Goal: Task Accomplishment & Management: Manage account settings

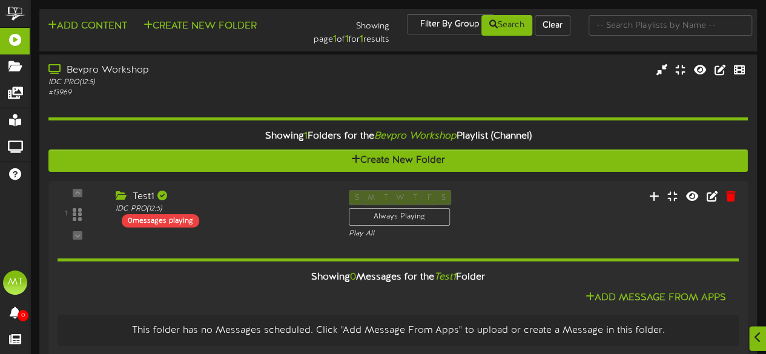
scroll to position [18, 0]
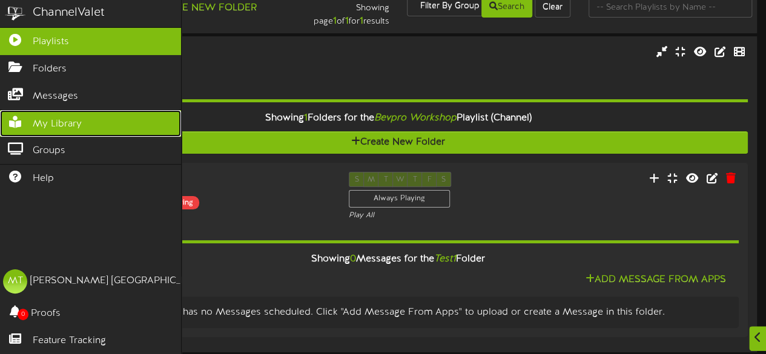
click at [43, 111] on link "My Library" at bounding box center [90, 123] width 181 height 27
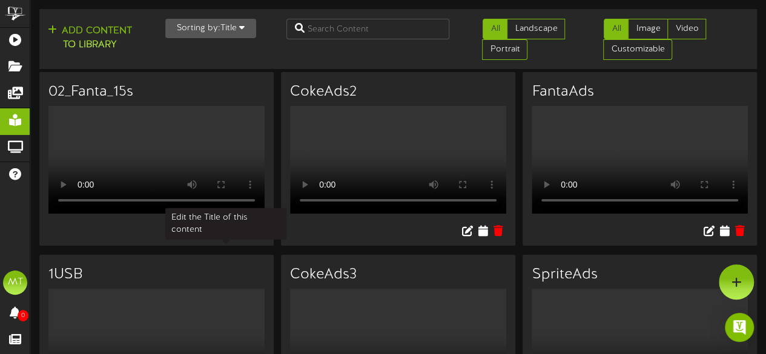
click at [227, 237] on icon at bounding box center [225, 230] width 13 height 13
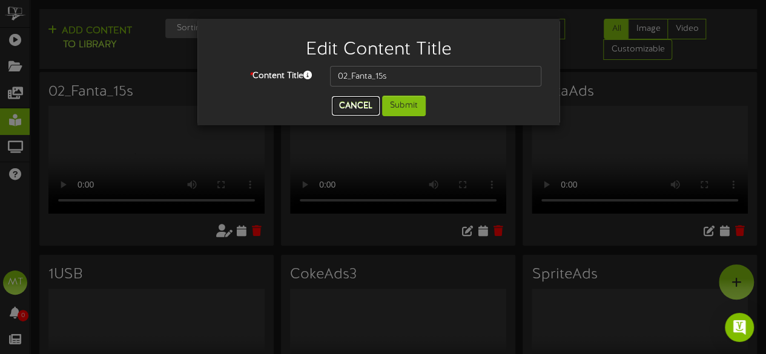
click at [357, 108] on button "Cancel" at bounding box center [356, 105] width 48 height 19
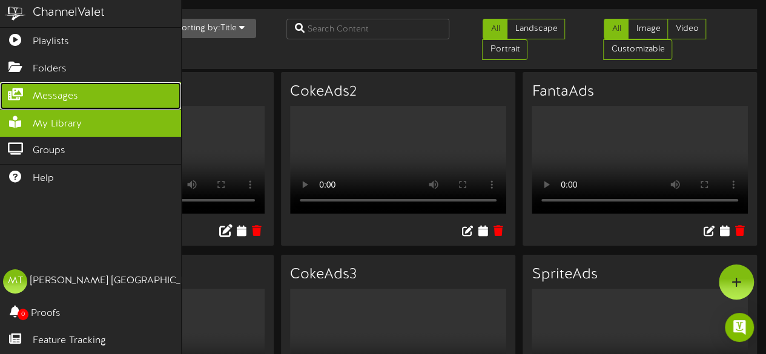
click at [22, 96] on link "Messages" at bounding box center [90, 95] width 181 height 27
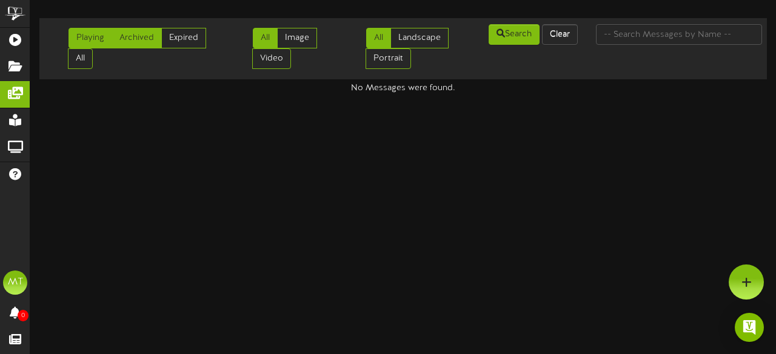
click at [151, 38] on link "Archived" at bounding box center [136, 38] width 50 height 21
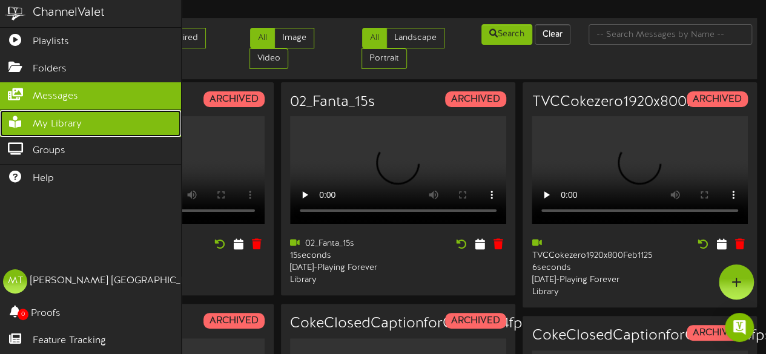
click at [84, 126] on link "My Library" at bounding box center [90, 123] width 181 height 27
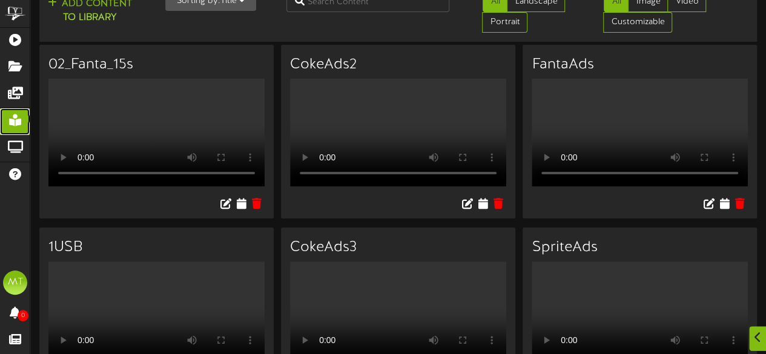
scroll to position [24, 0]
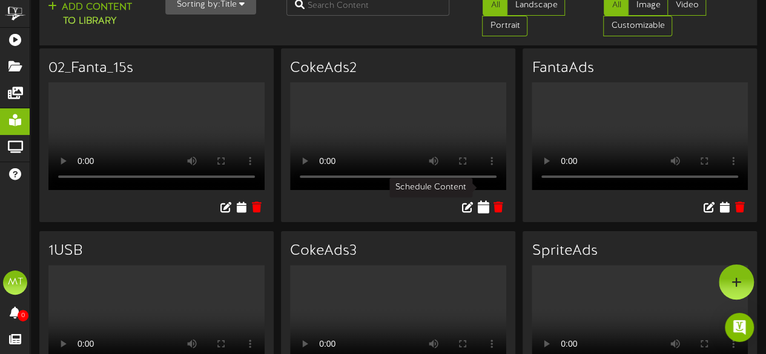
click at [489, 200] on icon at bounding box center [483, 206] width 12 height 13
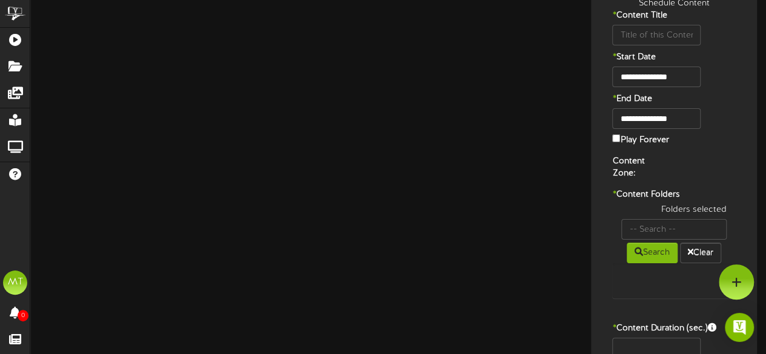
click at [618, 142] on label "Play Forever" at bounding box center [641, 139] width 56 height 15
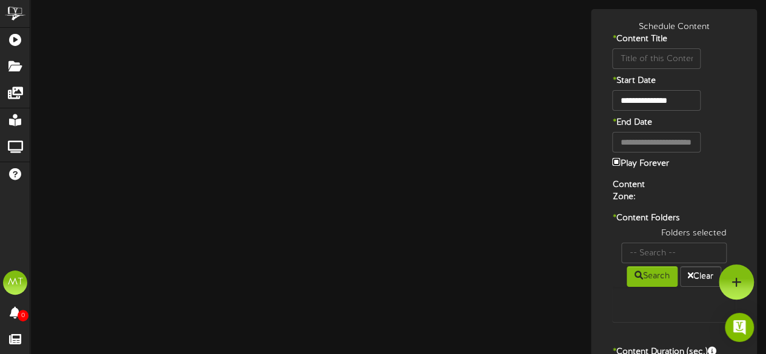
type input "CokeAds2"
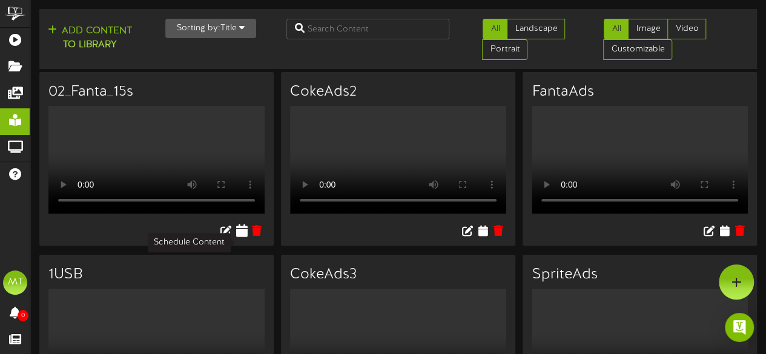
click at [240, 237] on icon at bounding box center [242, 230] width 12 height 13
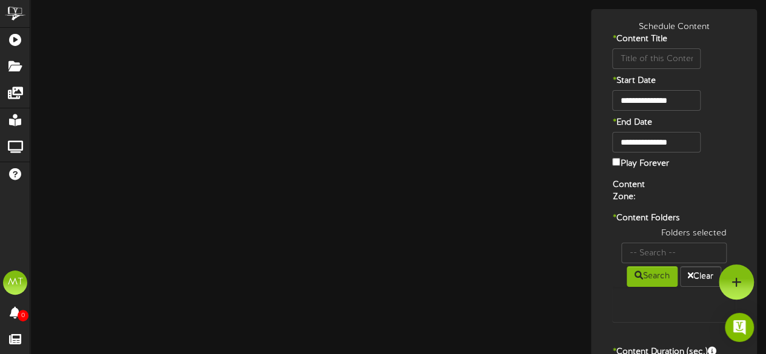
type input "02_Fanta_15s"
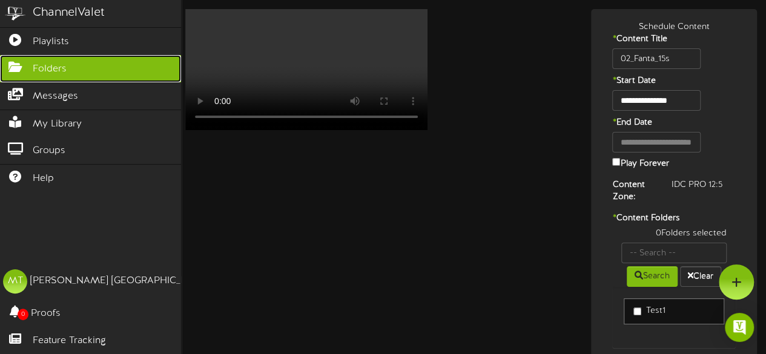
click at [74, 79] on link "Folders" at bounding box center [90, 68] width 181 height 27
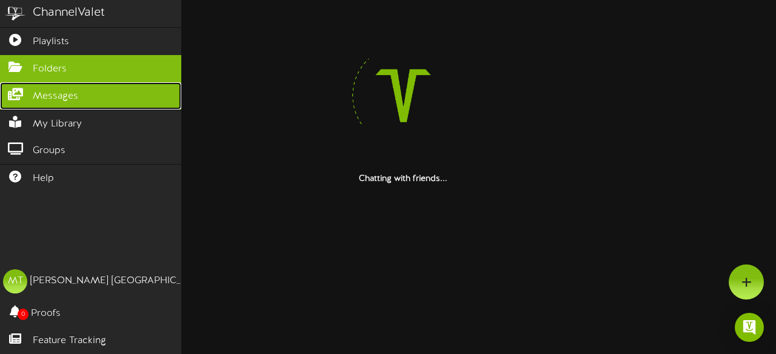
click at [71, 102] on link "Messages" at bounding box center [90, 95] width 181 height 27
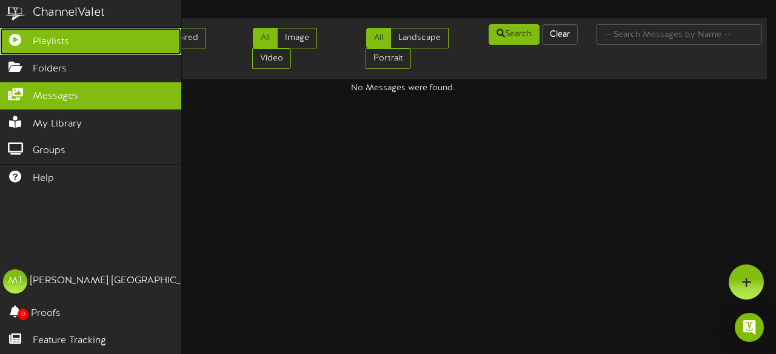
click at [80, 46] on link "Playlists" at bounding box center [90, 41] width 181 height 27
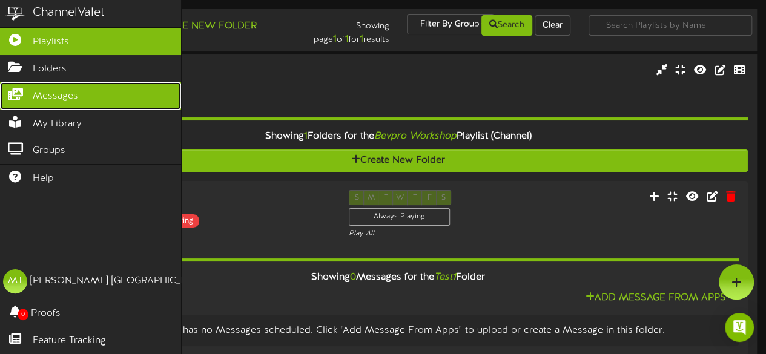
click at [59, 100] on span "Messages" at bounding box center [55, 97] width 45 height 14
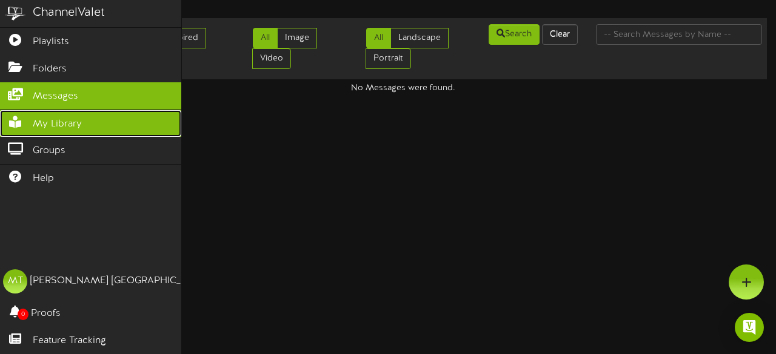
click at [67, 122] on span "My Library" at bounding box center [57, 125] width 49 height 14
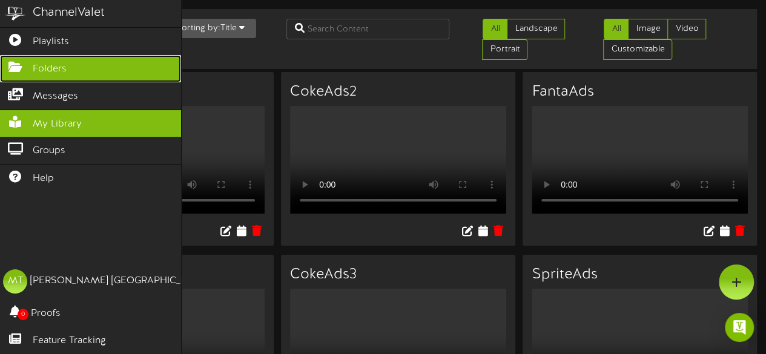
click at [47, 76] on link "Folders" at bounding box center [90, 68] width 181 height 27
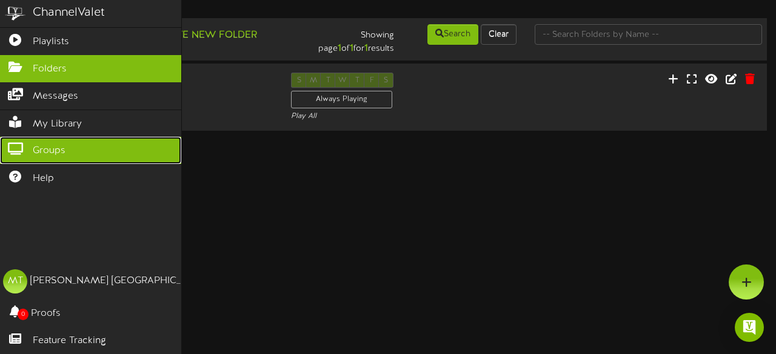
click at [42, 144] on span "Groups" at bounding box center [49, 151] width 33 height 14
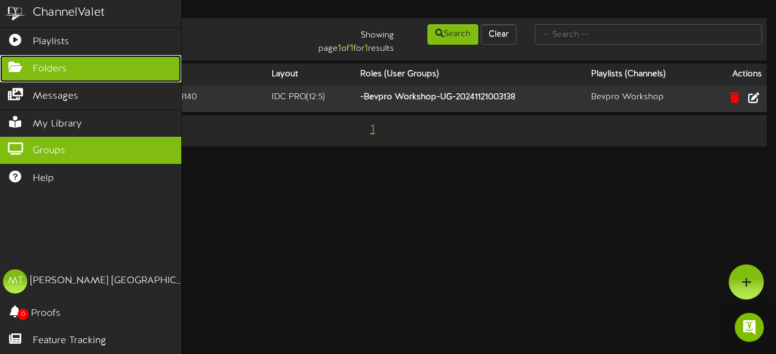
click at [27, 75] on link "Folders" at bounding box center [90, 68] width 181 height 27
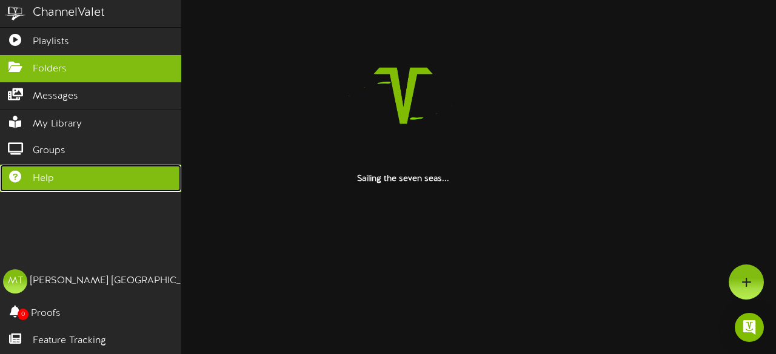
click at [160, 166] on link "Help" at bounding box center [90, 178] width 181 height 27
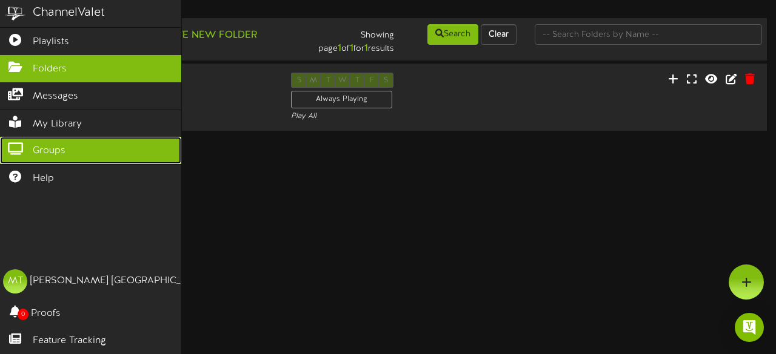
click at [12, 145] on icon at bounding box center [15, 147] width 30 height 9
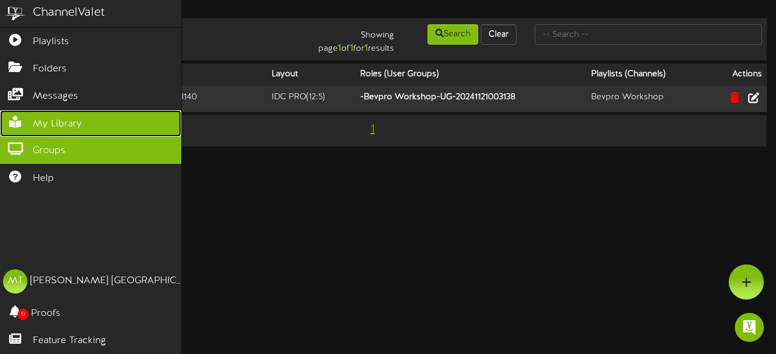
click at [135, 110] on link "My Library" at bounding box center [90, 123] width 181 height 27
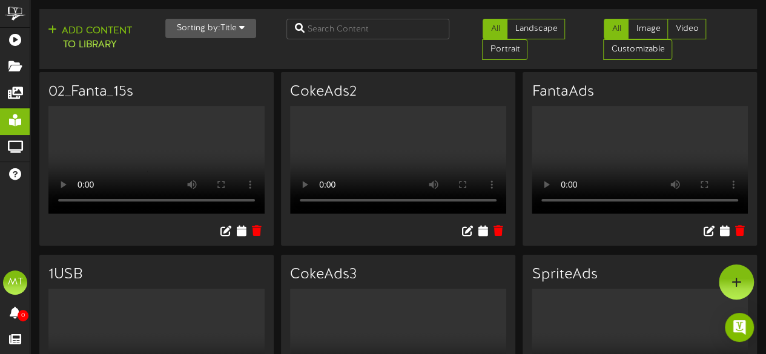
click at [246, 31] on button "Sorting by: Title" at bounding box center [210, 28] width 91 height 19
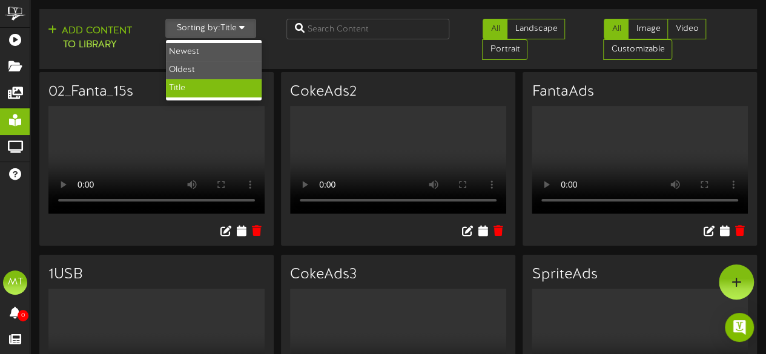
click at [246, 31] on button "Sorting by: Title" at bounding box center [210, 28] width 91 height 19
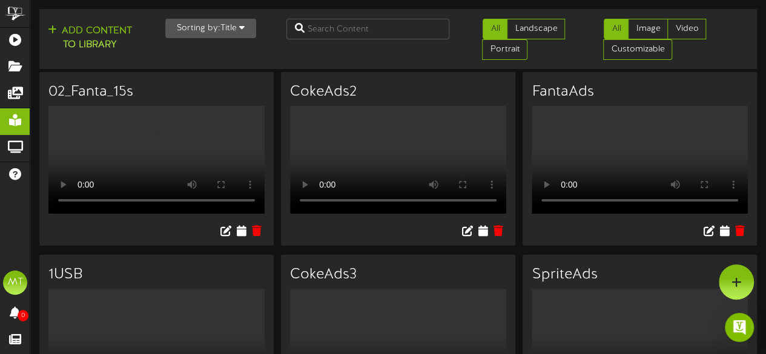
click at [246, 31] on button "Sorting by: Title" at bounding box center [210, 28] width 91 height 19
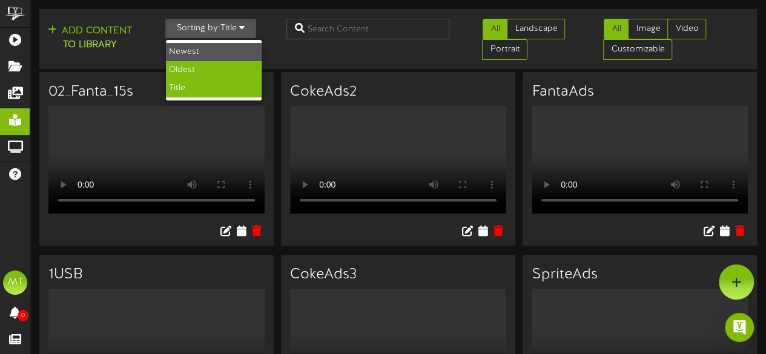
click at [210, 69] on div "Oldest" at bounding box center [214, 70] width 96 height 18
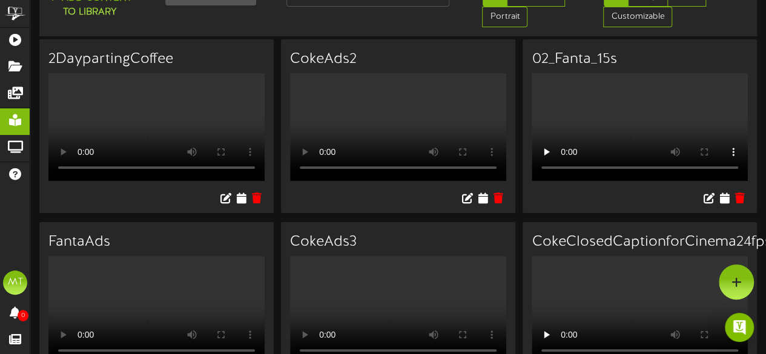
scroll to position [35, 0]
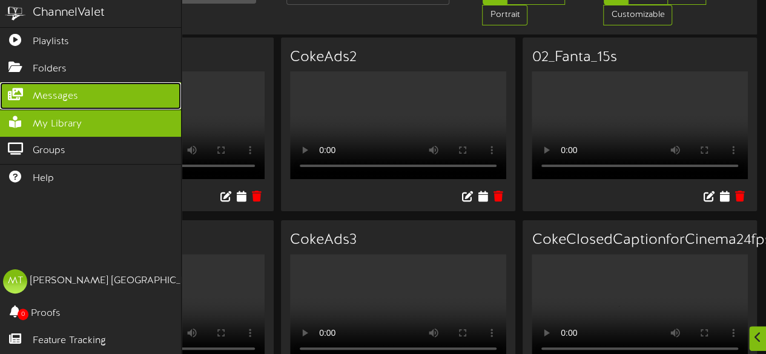
click at [29, 96] on link "Messages" at bounding box center [90, 95] width 181 height 27
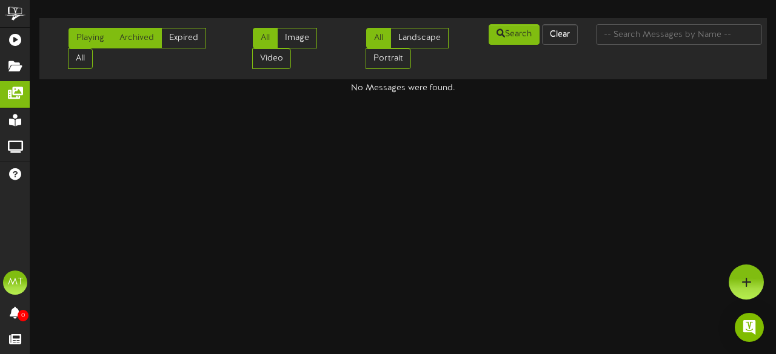
click at [148, 31] on link "Archived" at bounding box center [136, 38] width 50 height 21
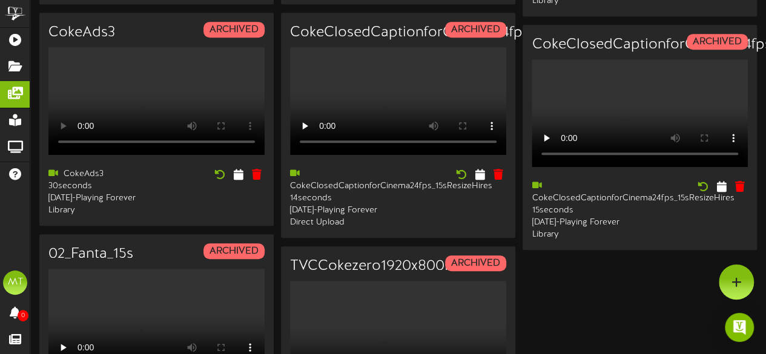
scroll to position [450, 0]
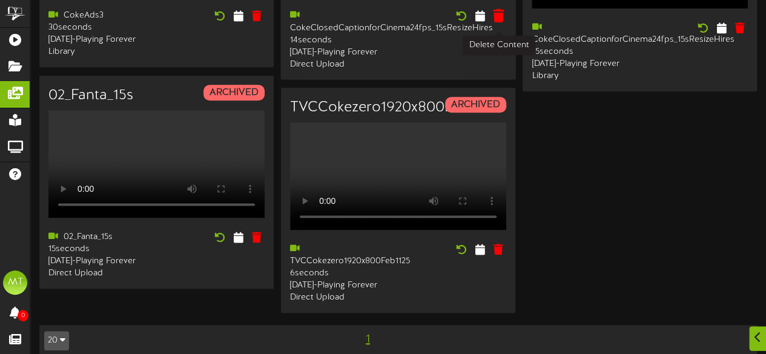
click at [499, 22] on icon at bounding box center [499, 15] width 12 height 13
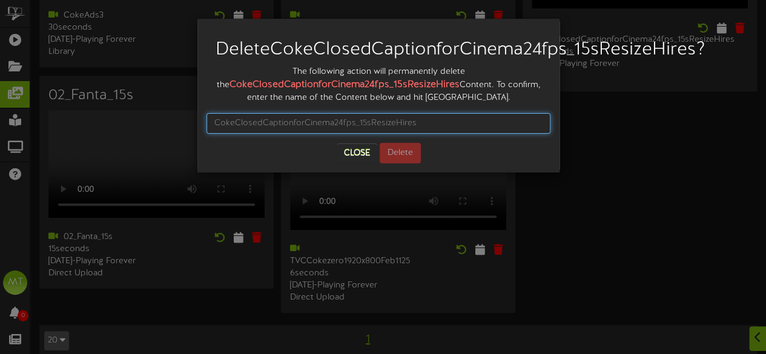
click at [374, 134] on input "text" at bounding box center [379, 123] width 344 height 21
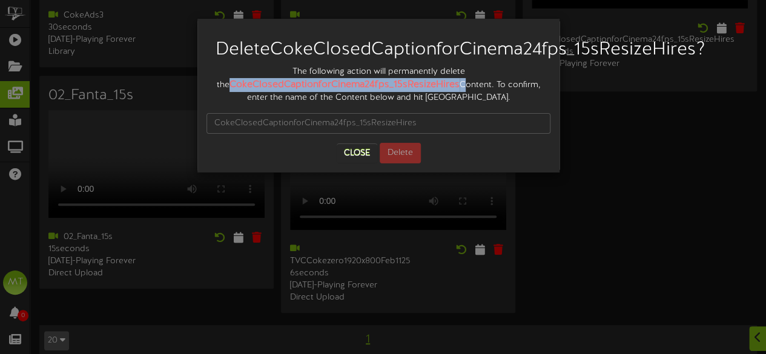
drag, startPoint x: 453, startPoint y: 106, endPoint x: 221, endPoint y: 102, distance: 232.1
click at [221, 102] on div "The following action will permanently delete the CokeClosedCaptionforCinema24fp…" at bounding box center [379, 85] width 344 height 38
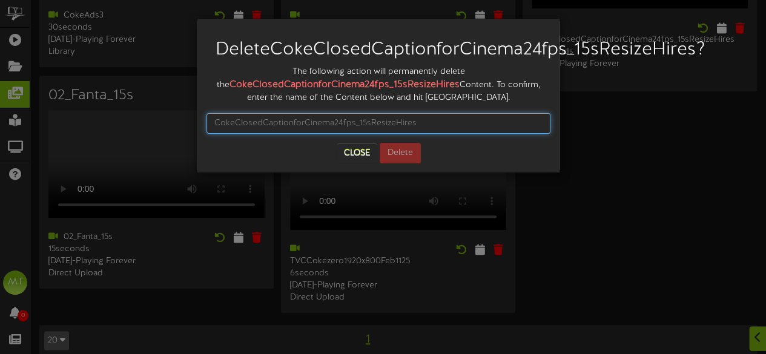
click at [238, 134] on input "text" at bounding box center [379, 123] width 344 height 21
drag, startPoint x: 430, startPoint y: 141, endPoint x: 187, endPoint y: 129, distance: 243.3
click at [187, 129] on div "Delete CokeClosedCaptionforCinema24fps_15sResizeHires ? The following action wi…" at bounding box center [383, 177] width 766 height 354
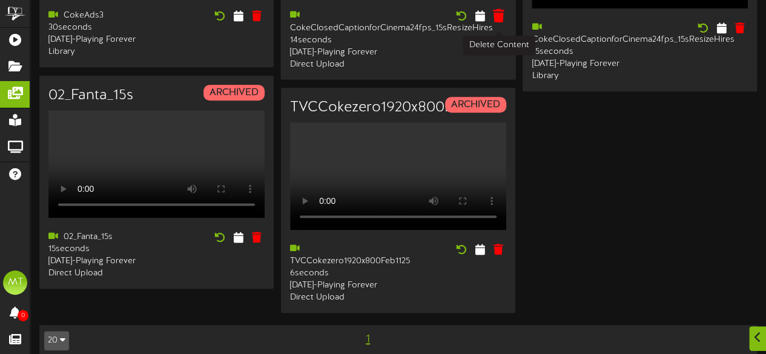
click at [498, 22] on icon at bounding box center [499, 15] width 12 height 13
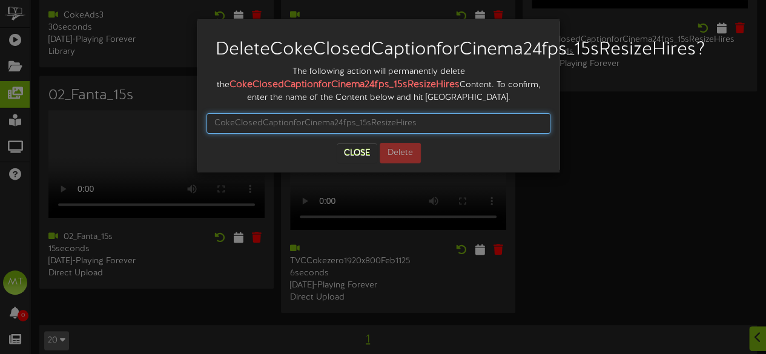
click at [248, 134] on input "text" at bounding box center [379, 123] width 344 height 21
type input ")"
click at [449, 134] on input "CokeClosedCaptionforCinema21fps_15sResizeHires" at bounding box center [379, 123] width 344 height 21
type input "CokeClosedCaptionforCinema21fps_15sResizeHires"
click at [428, 134] on input "CokeClosedCaptionforCinema21fps_15sResizeHires" at bounding box center [379, 123] width 344 height 21
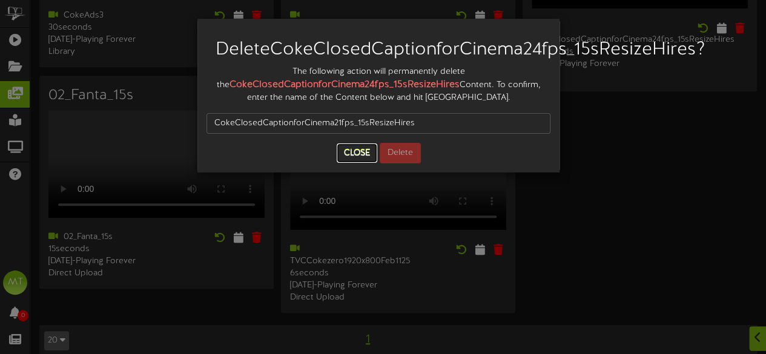
click at [362, 163] on button "Close" at bounding box center [357, 153] width 41 height 19
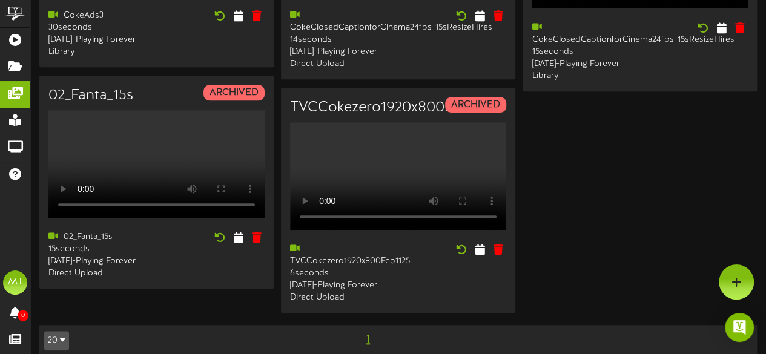
scroll to position [408, 0]
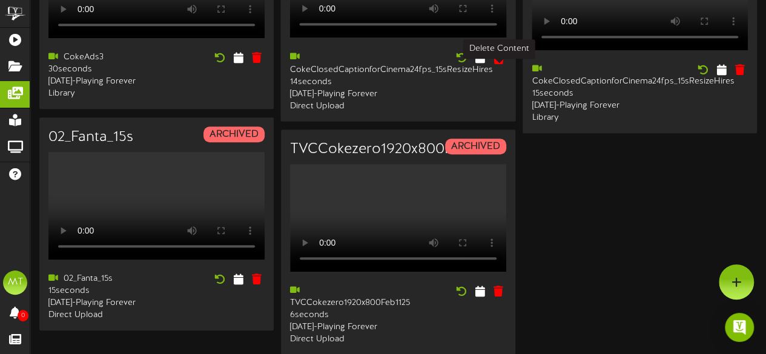
click at [497, 64] on icon at bounding box center [499, 57] width 12 height 13
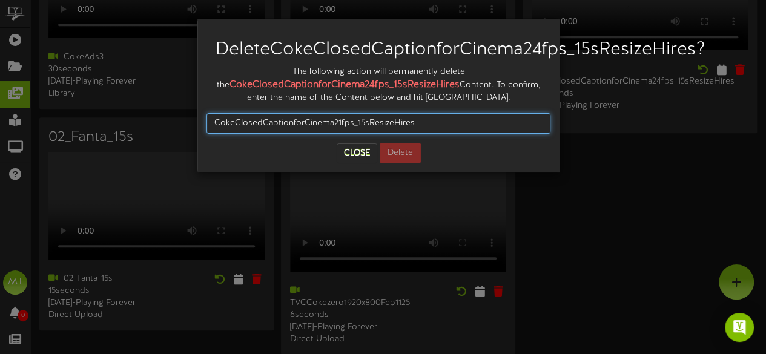
click at [430, 134] on input "CokeClosedCaptionforCinema21fps_15sResizeHires" at bounding box center [379, 123] width 344 height 21
click at [216, 134] on input "CokeClosedCaptionforCinema21fps_15sResizeHires" at bounding box center [379, 123] width 344 height 21
click at [339, 134] on input "CokeClosedCaptionforCinema21fps_15sResizeHires" at bounding box center [379, 123] width 344 height 21
type input "CokeClosedCaptionforCinema24fps_15sResizeHires"
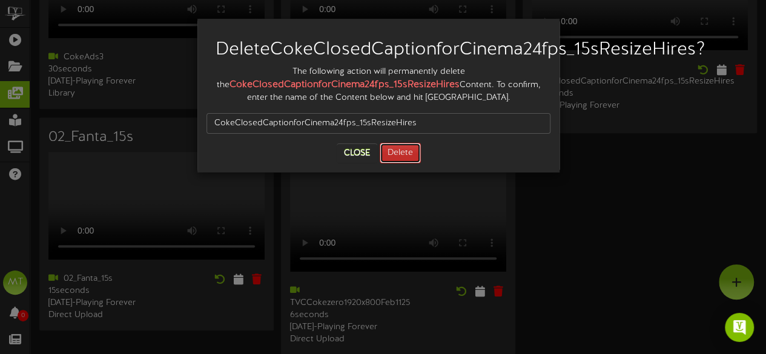
click at [393, 164] on button "Delete" at bounding box center [400, 153] width 41 height 21
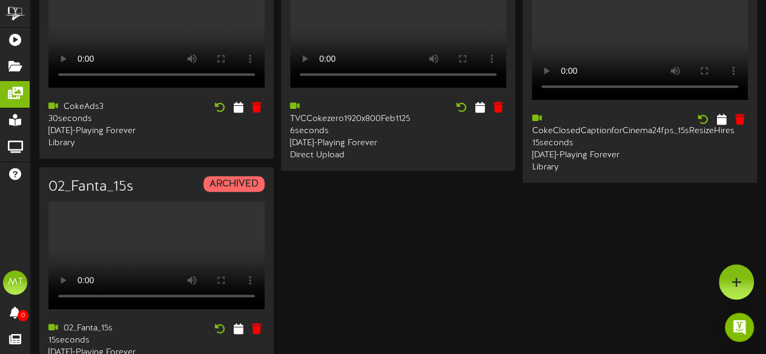
scroll to position [358, 0]
click at [503, 113] on icon at bounding box center [499, 107] width 12 height 13
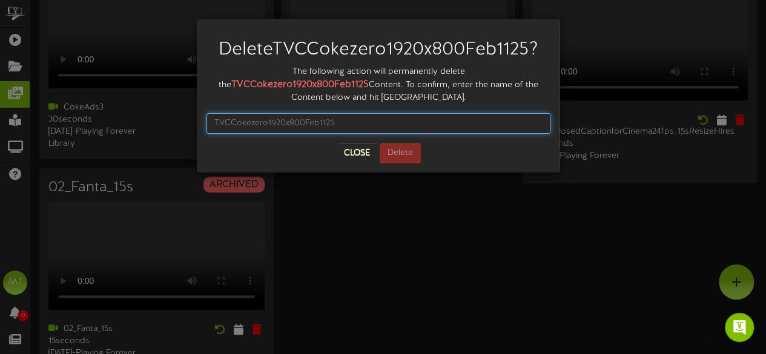
click at [446, 116] on input "text" at bounding box center [379, 123] width 344 height 21
type input "TVCCokezero1920x800Feb1125"
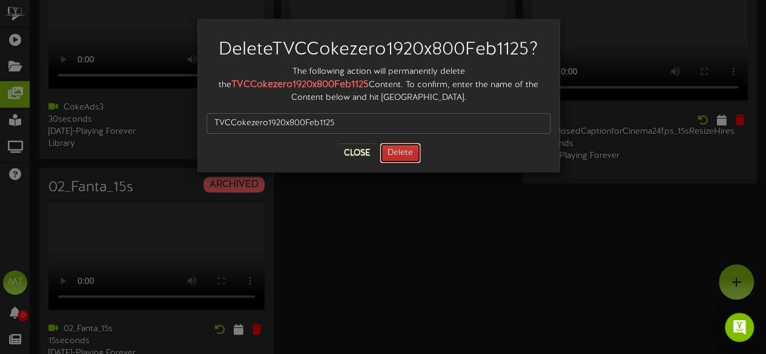
click at [410, 143] on button "Delete" at bounding box center [400, 153] width 41 height 21
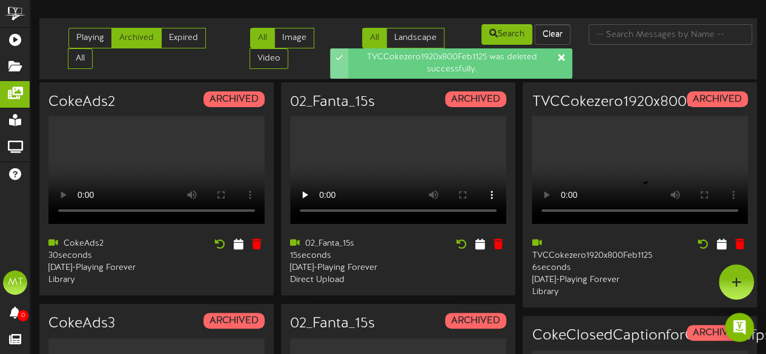
click at [557, 55] on icon at bounding box center [562, 58] width 10 height 10
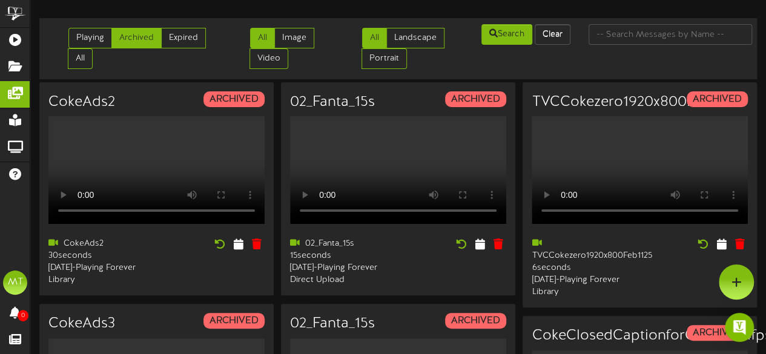
scroll to position [263, 0]
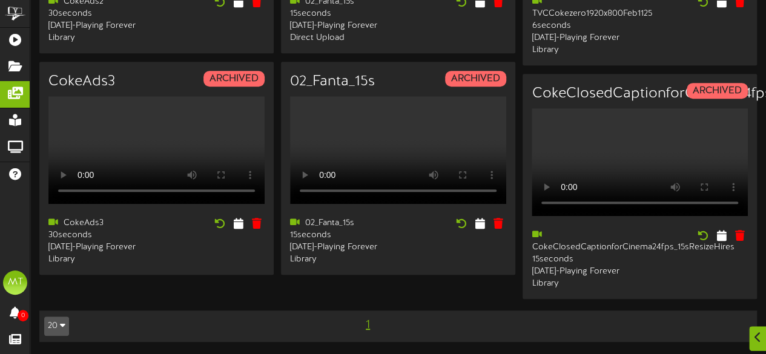
click at [48, 324] on button "20" at bounding box center [56, 326] width 25 height 19
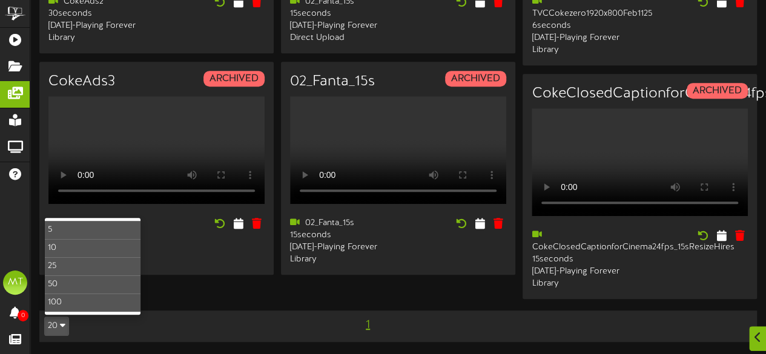
click at [184, 289] on div "CokeAds2 ARCHIVED Your browser does not support HTML5 video. CokeAds2" at bounding box center [398, 74] width 718 height 468
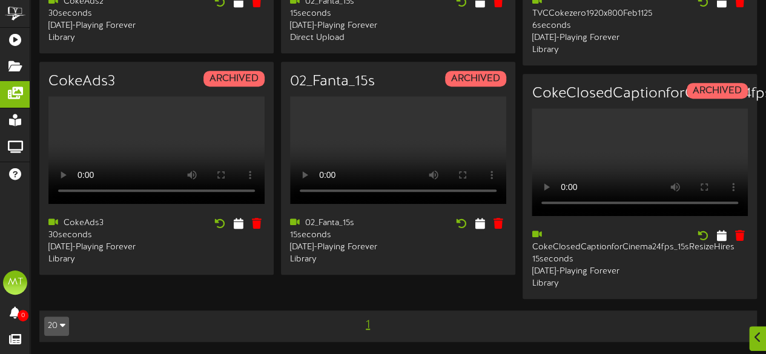
drag, startPoint x: 765, startPoint y: 191, endPoint x: 775, endPoint y: 87, distance: 104.7
click at [766, 87] on html "ChannelValet Playlists Folders Messages My Library Groups Help MT [PERSON_NAME]…" at bounding box center [383, 56] width 766 height 597
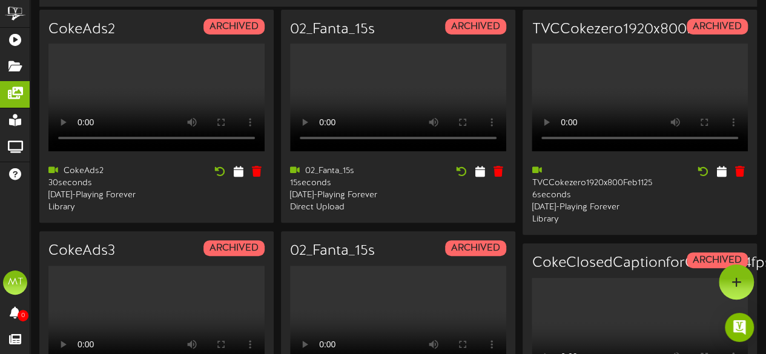
scroll to position [75, 0]
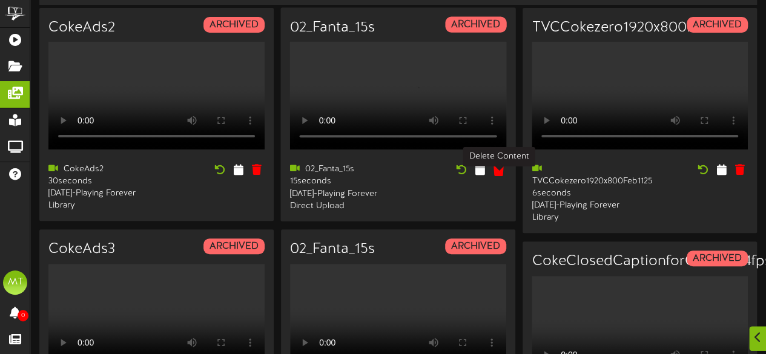
click at [497, 176] on icon at bounding box center [499, 169] width 12 height 13
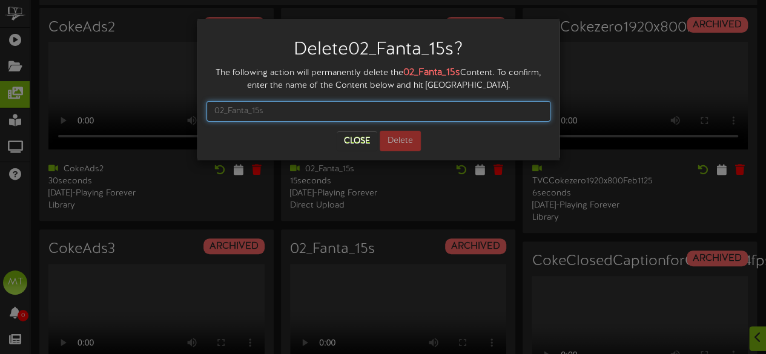
click at [347, 113] on input "text" at bounding box center [379, 111] width 344 height 21
type input "o"
type input "02_Fanta_15s"
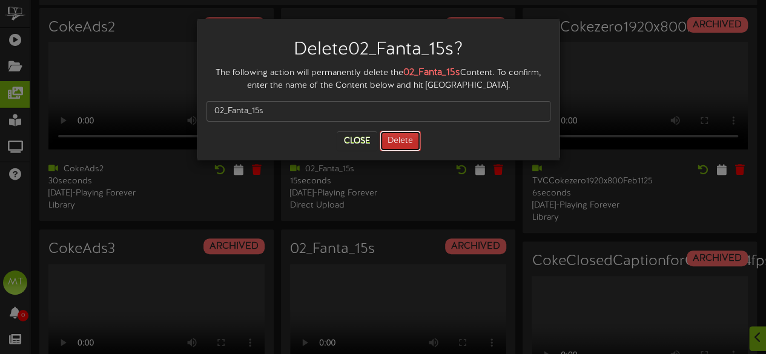
click at [406, 142] on button "Delete" at bounding box center [400, 141] width 41 height 21
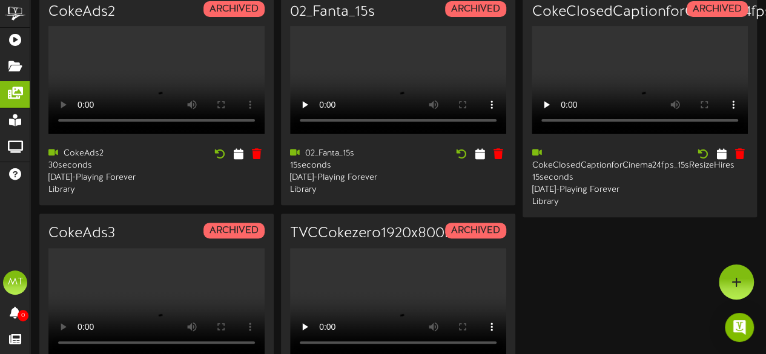
scroll to position [0, 0]
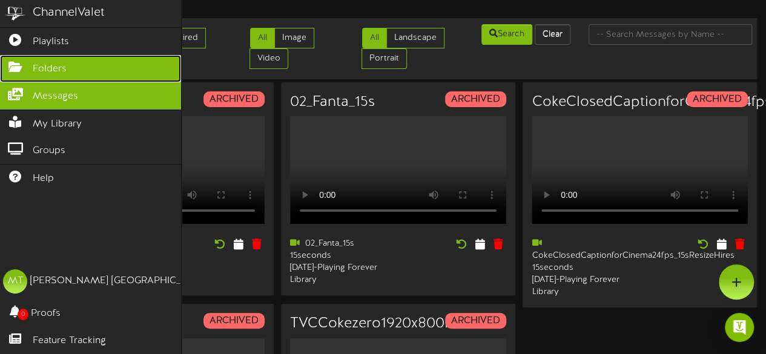
click at [19, 68] on icon at bounding box center [15, 65] width 30 height 9
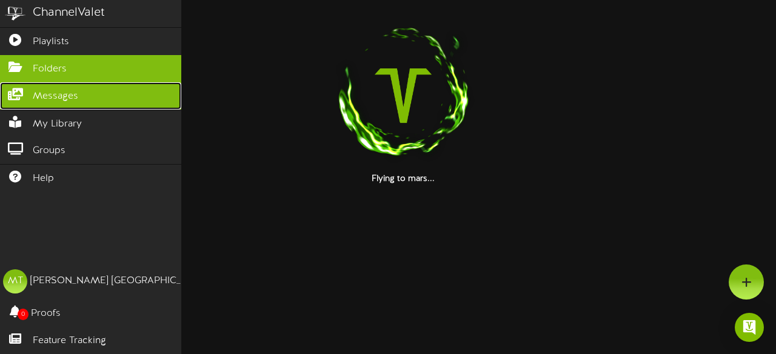
click at [39, 105] on link "Messages" at bounding box center [90, 95] width 181 height 27
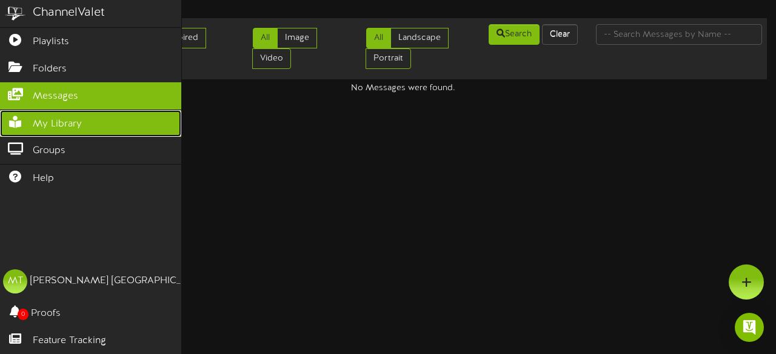
click at [64, 124] on span "My Library" at bounding box center [57, 125] width 49 height 14
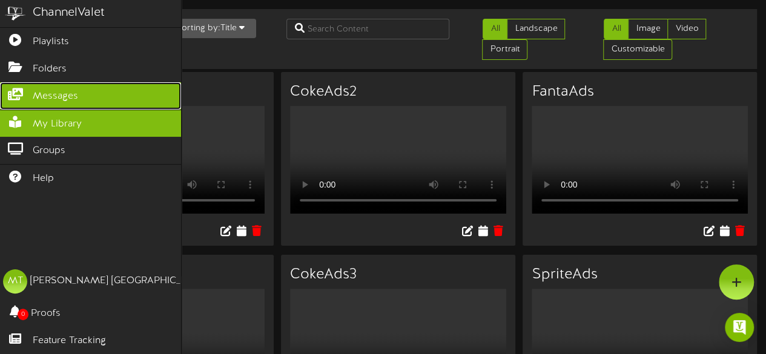
click at [63, 95] on span "Messages" at bounding box center [55, 97] width 45 height 14
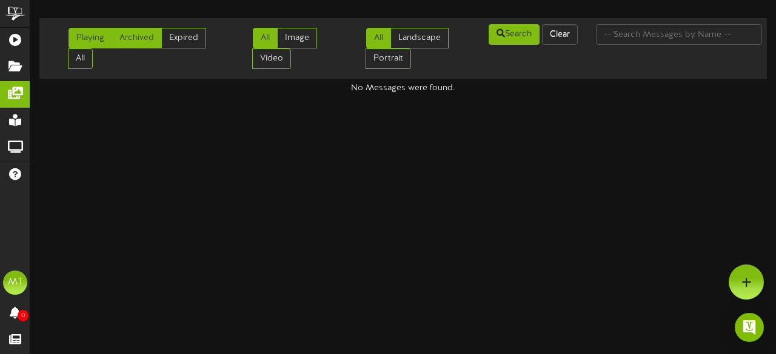
click at [124, 41] on link "Archived" at bounding box center [136, 38] width 50 height 21
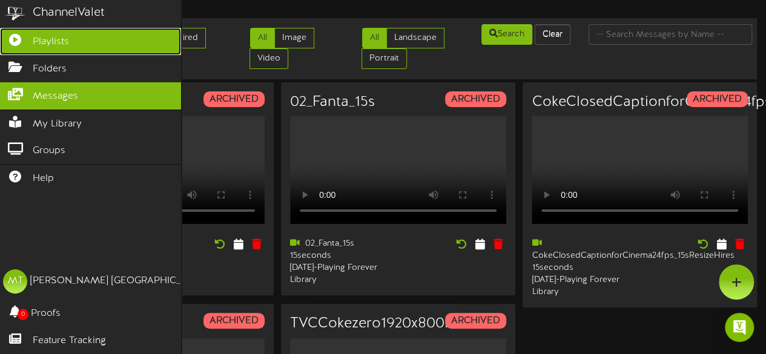
click at [39, 43] on span "Playlists" at bounding box center [51, 42] width 36 height 14
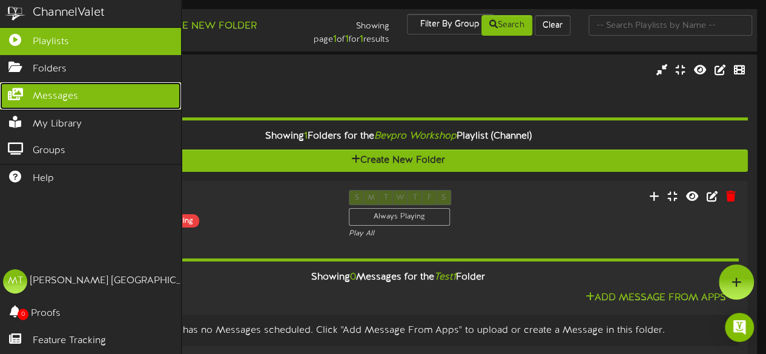
click at [65, 90] on span "Messages" at bounding box center [55, 97] width 45 height 14
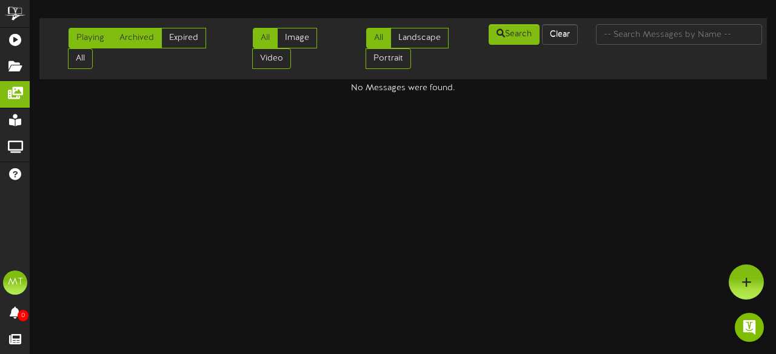
click at [139, 41] on link "Archived" at bounding box center [136, 38] width 50 height 21
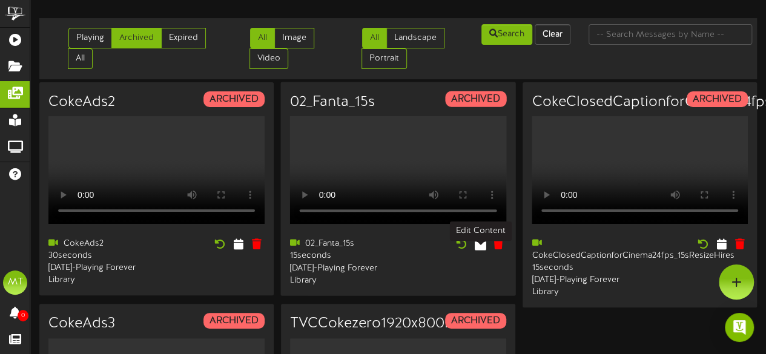
click at [478, 251] on icon at bounding box center [481, 244] width 12 height 13
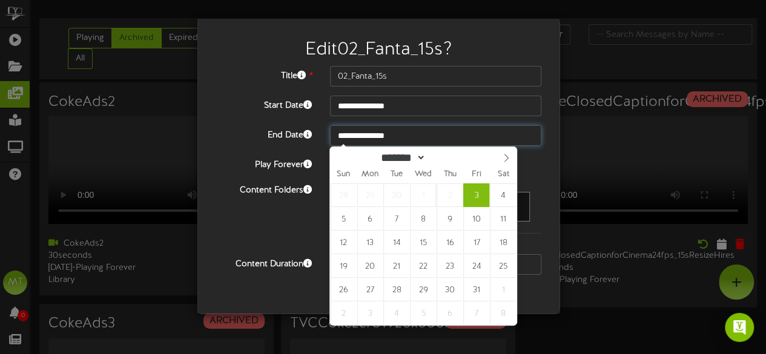
click at [400, 136] on input "**********" at bounding box center [435, 135] width 211 height 21
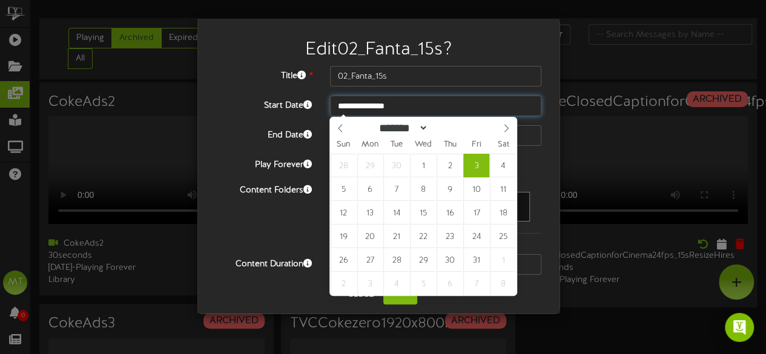
click at [501, 102] on input "**********" at bounding box center [435, 106] width 211 height 21
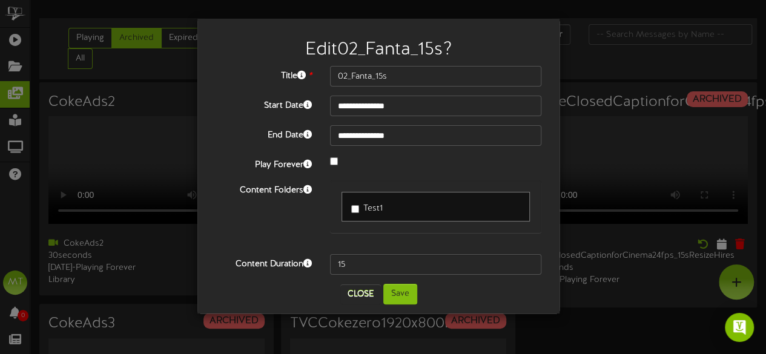
click at [236, 202] on div "Content Folders Test1" at bounding box center [379, 213] width 344 height 65
click at [365, 301] on button "Close" at bounding box center [361, 294] width 41 height 19
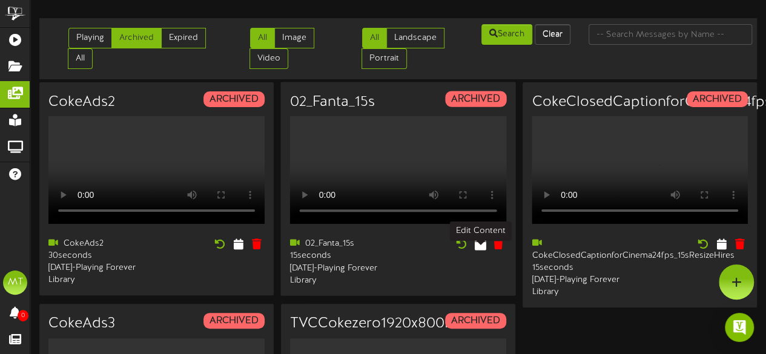
click at [482, 255] on button at bounding box center [480, 245] width 19 height 19
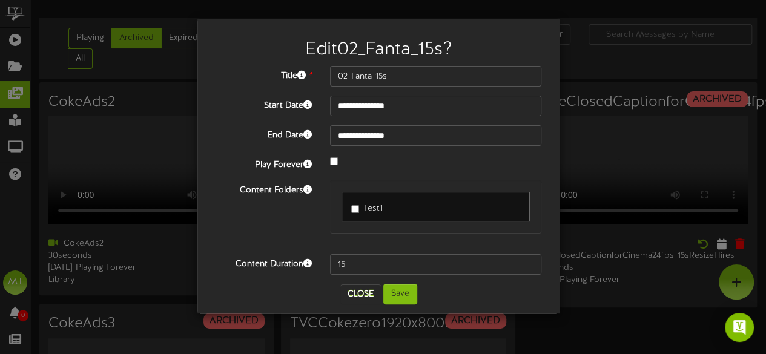
click at [285, 295] on div "Close Save" at bounding box center [379, 294] width 344 height 21
click at [397, 300] on button "Save" at bounding box center [401, 294] width 34 height 21
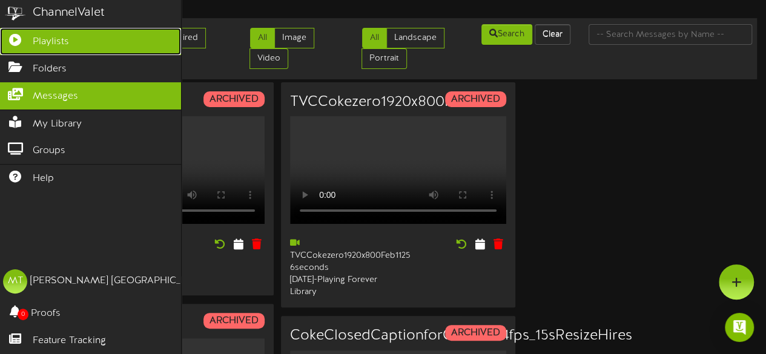
click at [16, 42] on icon at bounding box center [15, 38] width 30 height 9
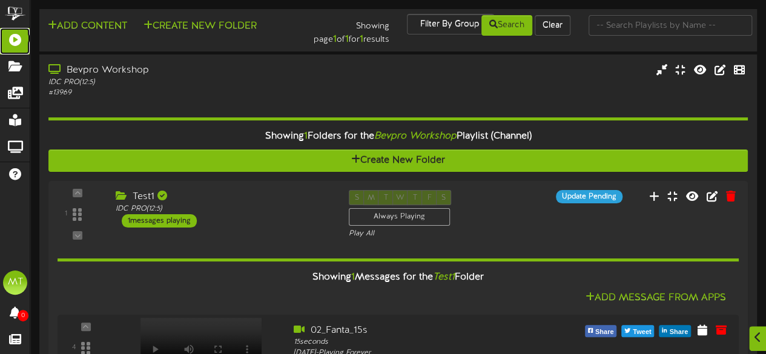
scroll to position [59, 0]
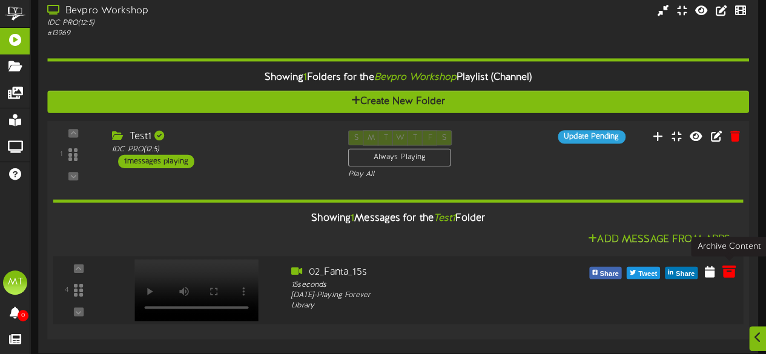
click at [728, 268] on icon at bounding box center [728, 271] width 13 height 13
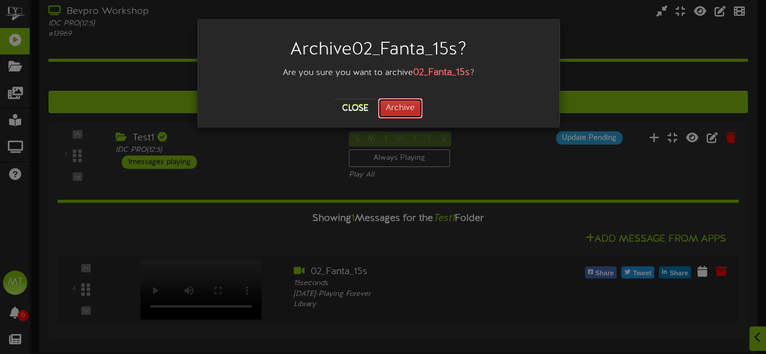
click at [408, 104] on button "Archive" at bounding box center [400, 108] width 45 height 21
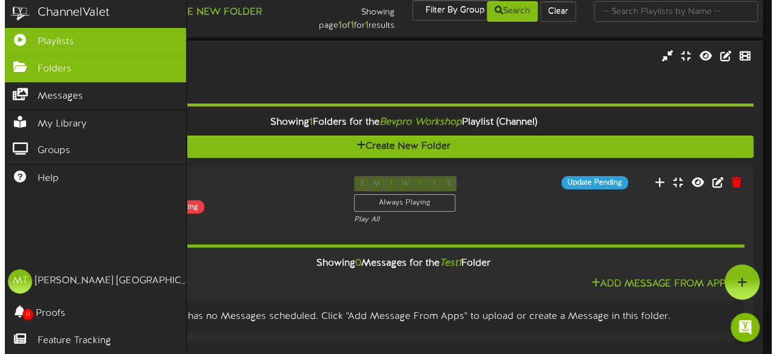
scroll to position [0, 0]
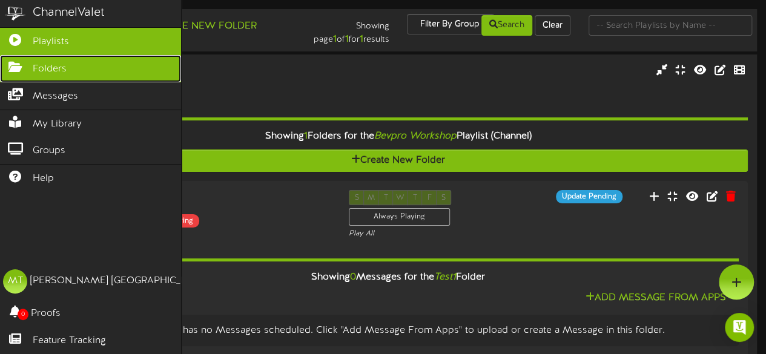
click at [23, 65] on icon at bounding box center [15, 65] width 30 height 9
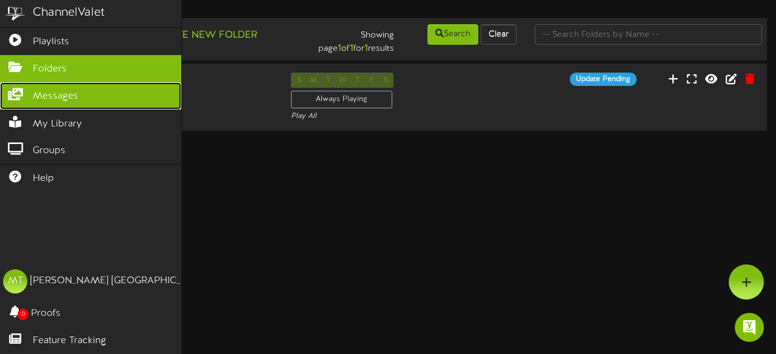
click at [26, 101] on link "Messages" at bounding box center [90, 95] width 181 height 27
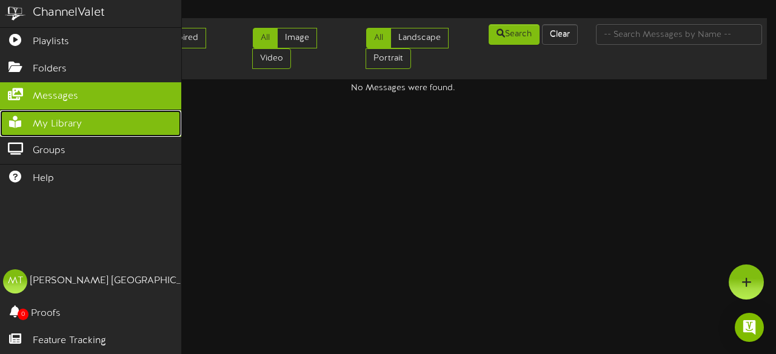
click at [29, 121] on icon at bounding box center [15, 120] width 30 height 9
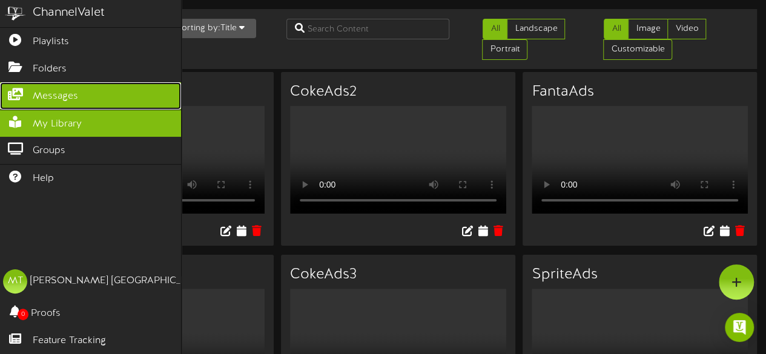
click at [24, 88] on icon at bounding box center [15, 92] width 30 height 9
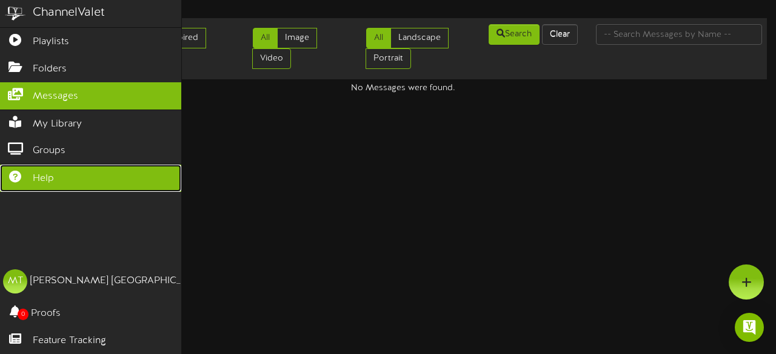
click at [135, 165] on link "Help" at bounding box center [90, 178] width 181 height 27
